Goal: Contribute content

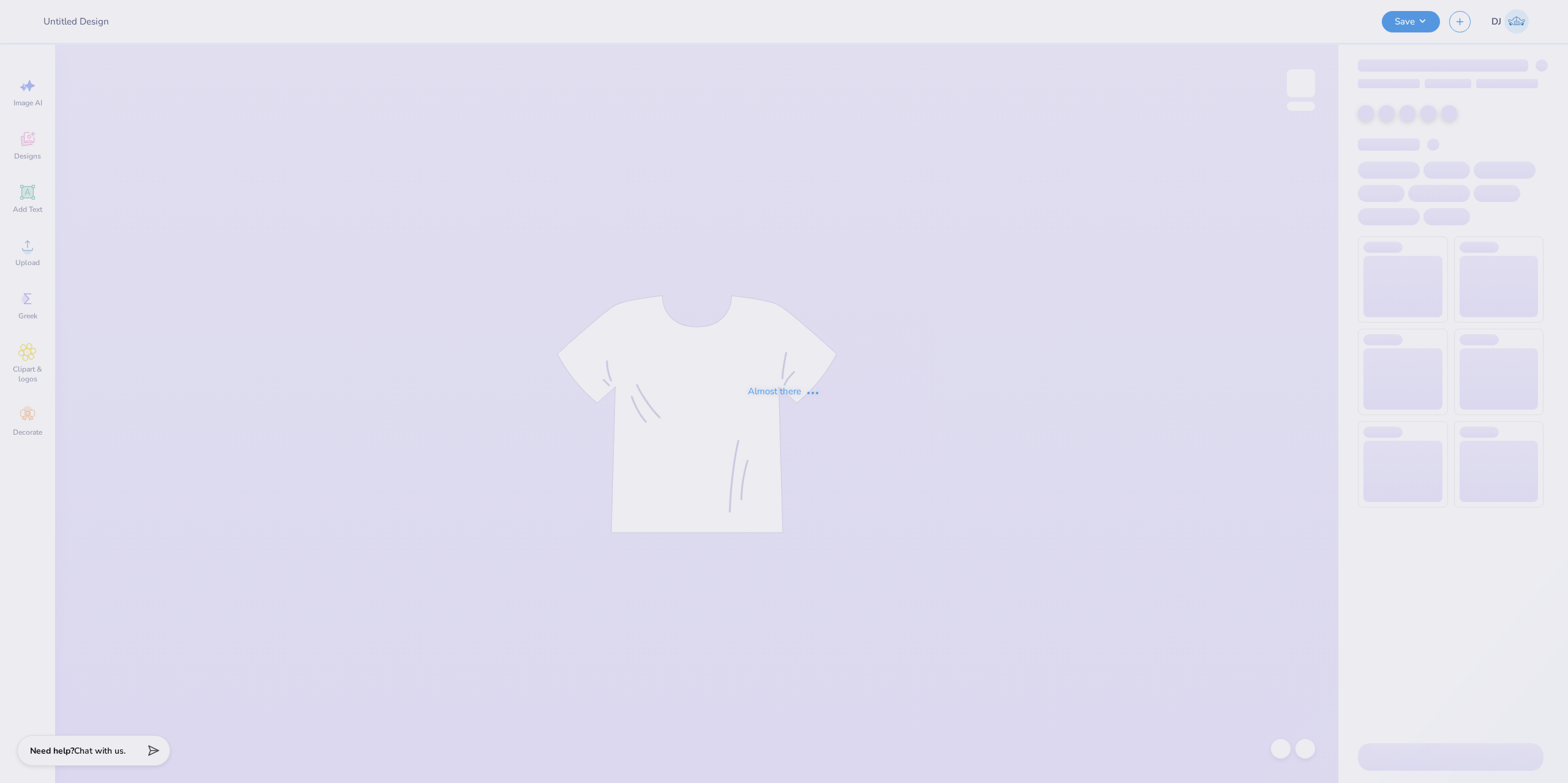
type input "Cortaca 2025"
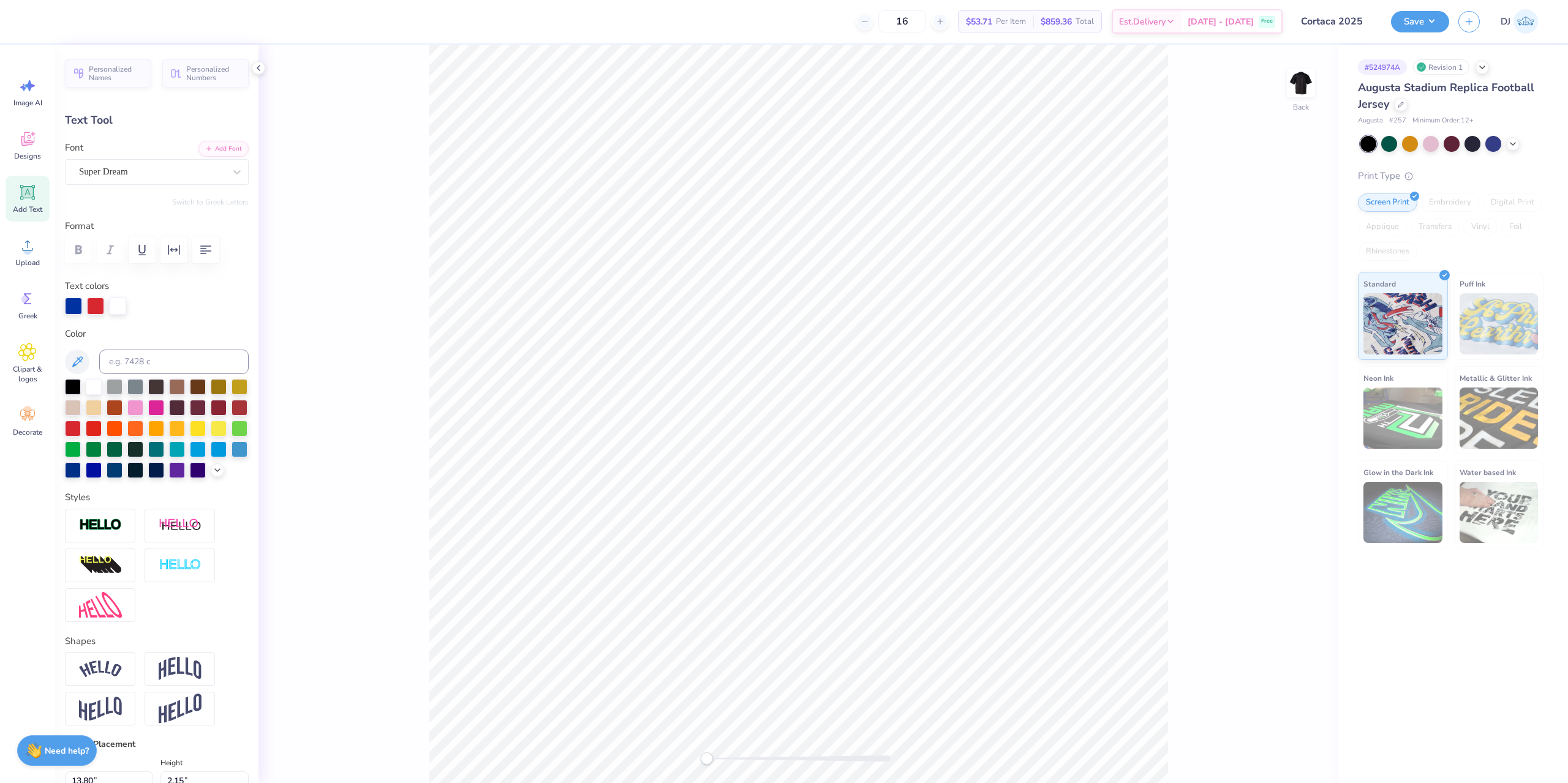
type textarea "[GEOGRAPHIC_DATA], [US_STATE]"
type textarea "Cortlaaca Jug"
type textarea "C"
paste textarea "[GEOGRAPHIC_DATA], [US_STATE]"
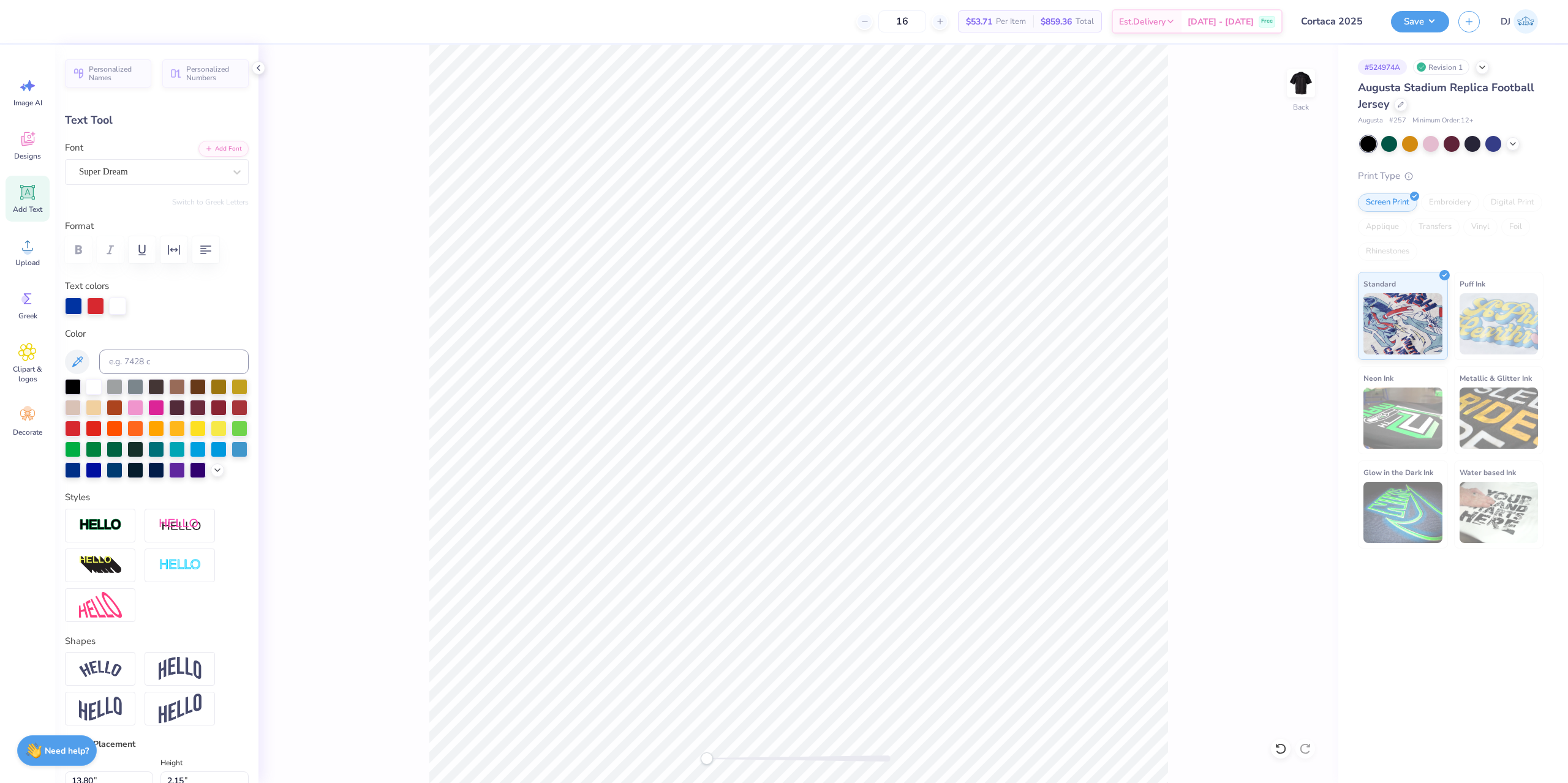
scroll to position [9, 6]
type textarea "[GEOGRAPHIC_DATA], [US_STATE]"
click at [405, 249] on div "Back" at bounding box center [798, 414] width 1080 height 738
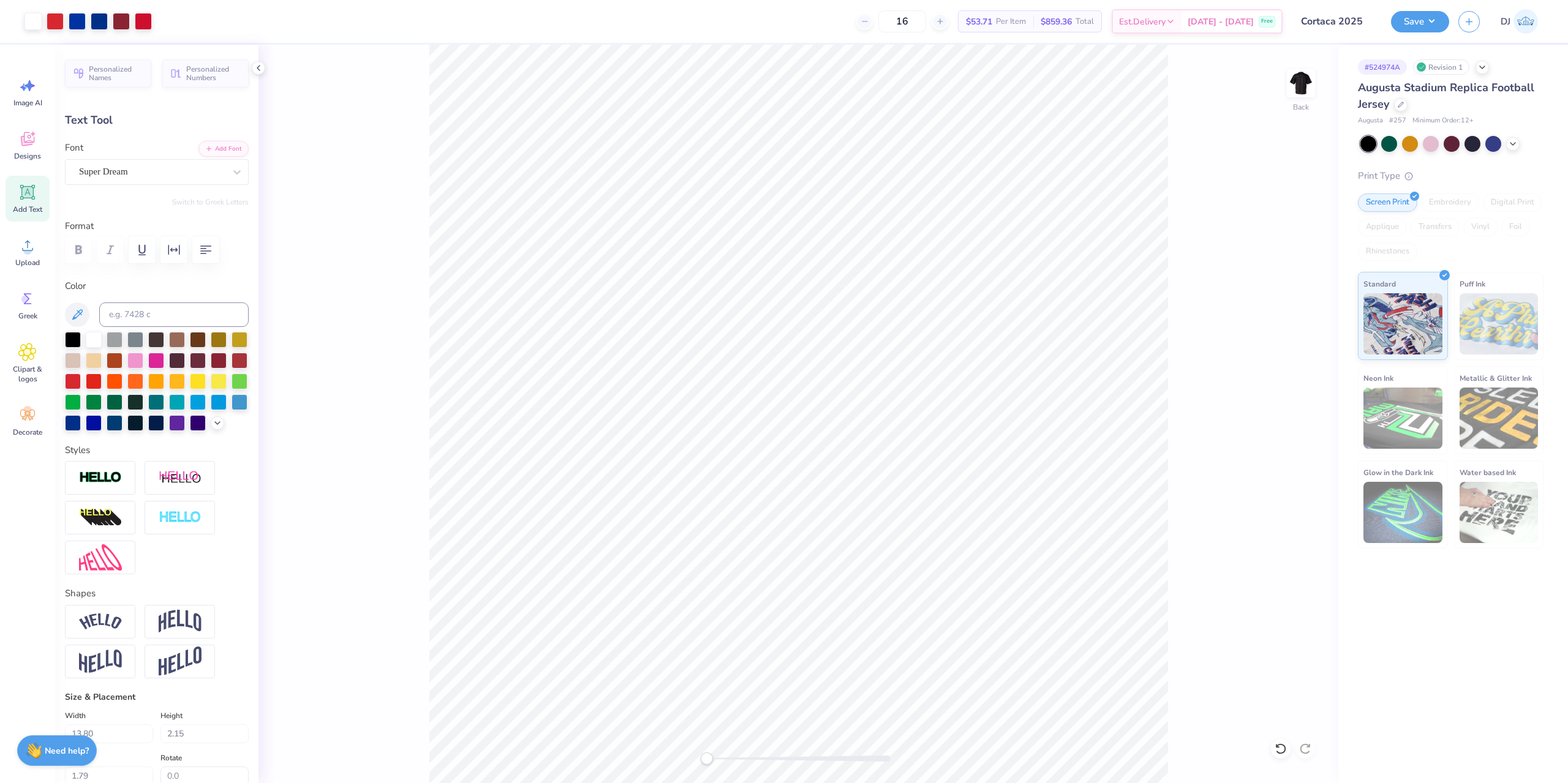
type input "14.90"
type input "1.39"
type input "2.15"
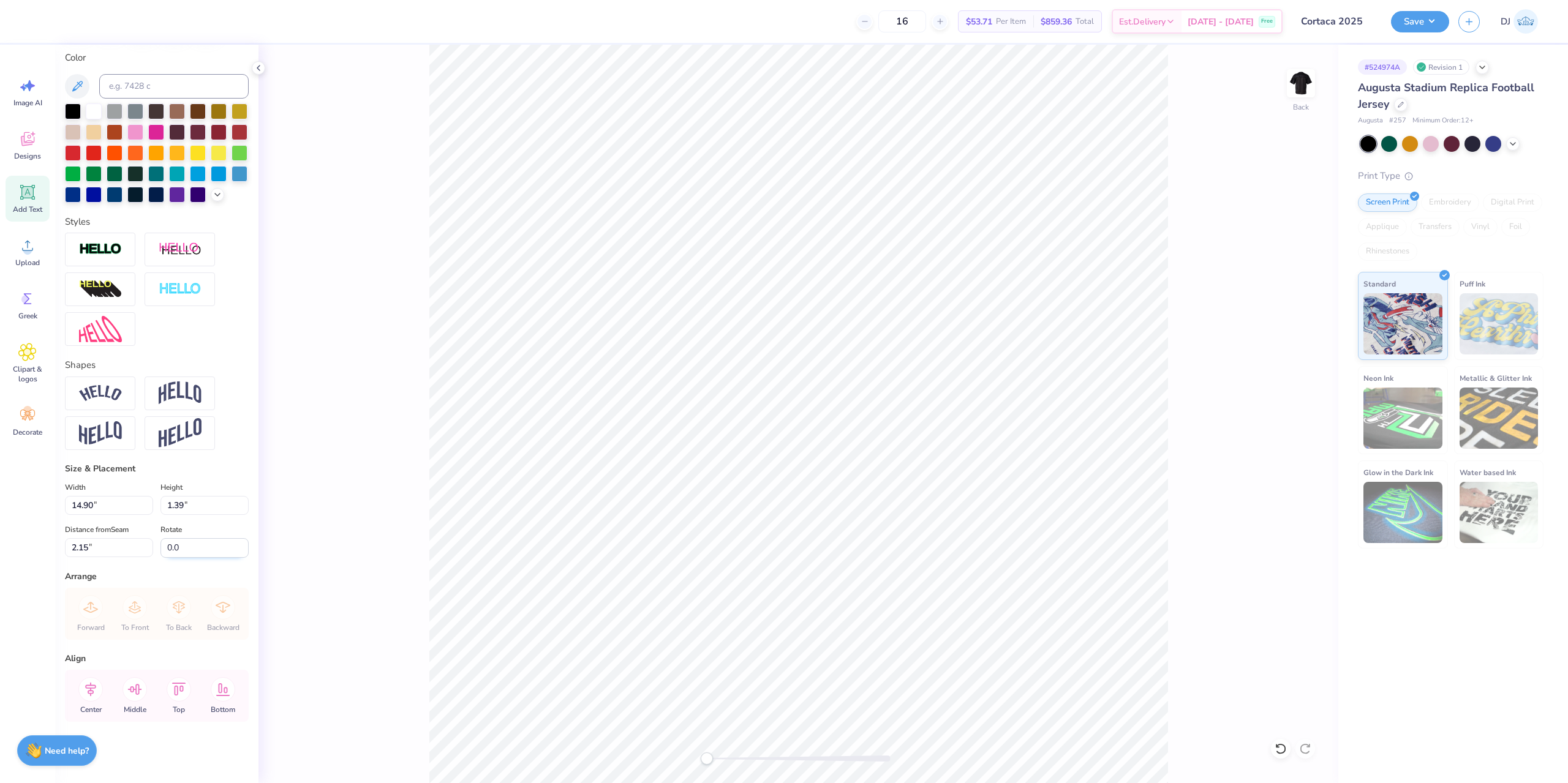
scroll to position [249, 0]
click at [356, 208] on div "Back" at bounding box center [798, 414] width 1080 height 738
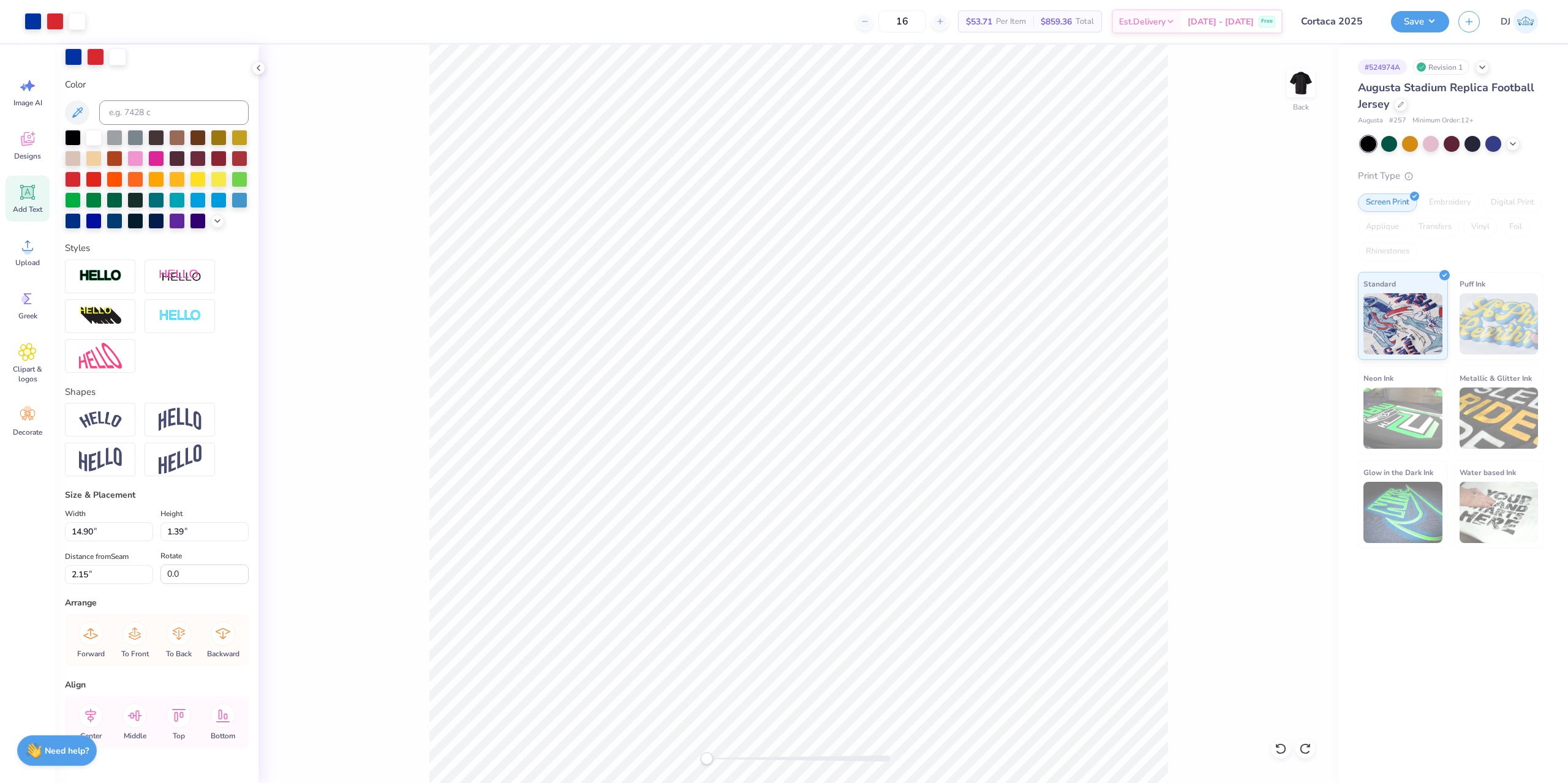
type input "13.80"
type input "2.15"
type input "1.77"
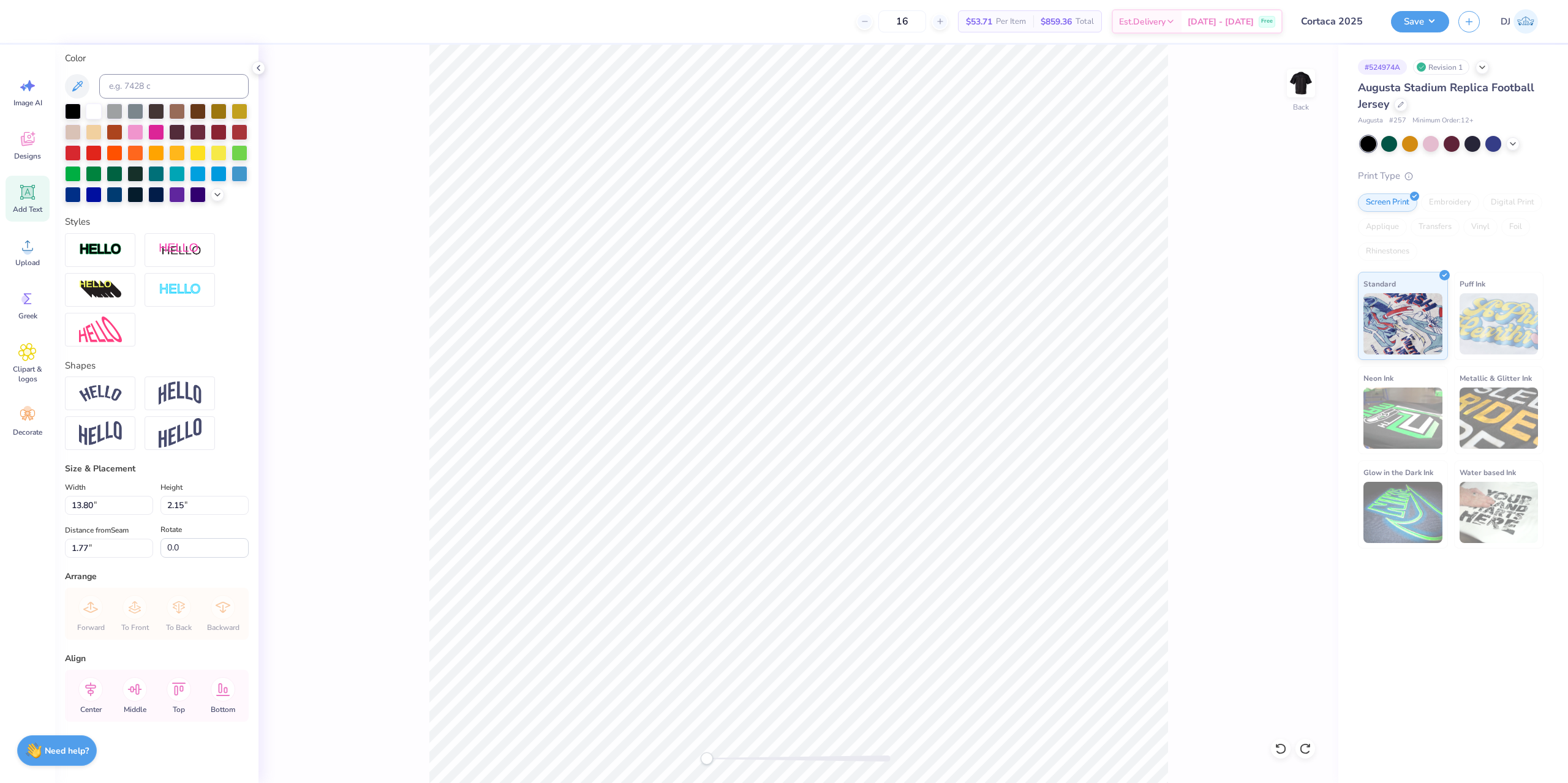
scroll to position [10, 3]
